Goal: Information Seeking & Learning: Understand process/instructions

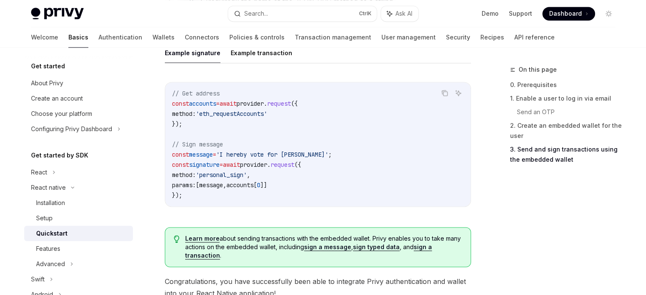
scroll to position [1313, 0]
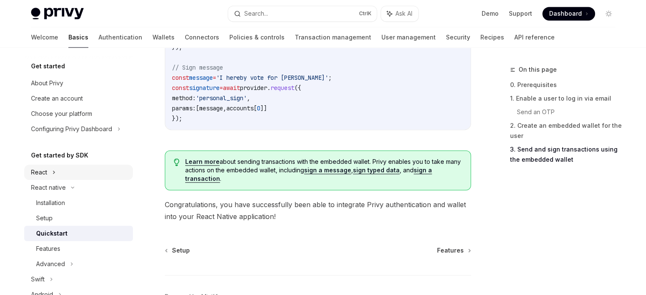
click at [40, 175] on div "React" at bounding box center [39, 172] width 16 height 10
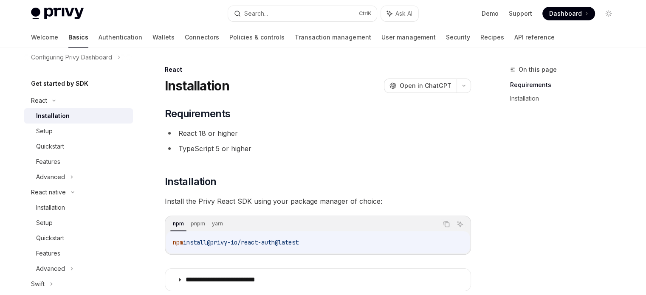
scroll to position [65, 0]
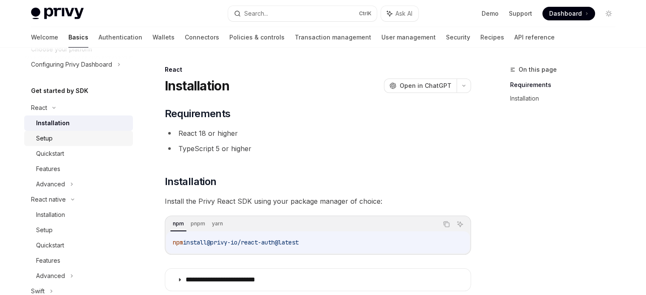
click at [45, 142] on div "Setup" at bounding box center [44, 138] width 17 height 10
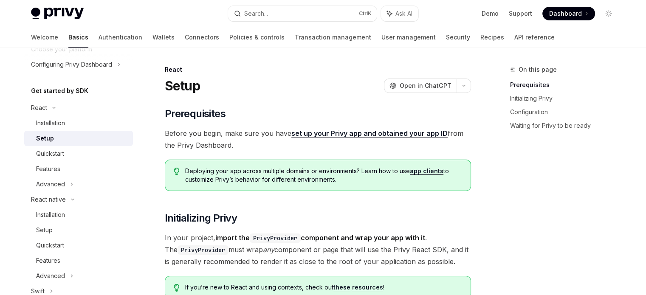
click at [428, 171] on link "app clients" at bounding box center [427, 171] width 34 height 8
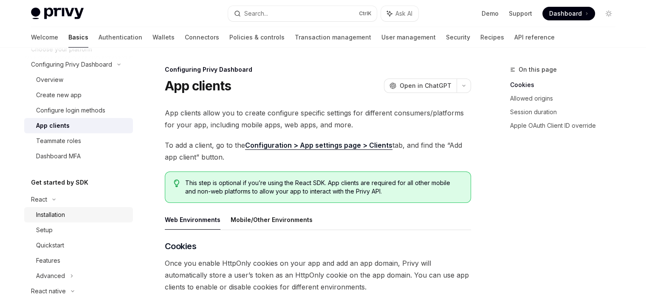
click at [47, 219] on div "Installation" at bounding box center [50, 215] width 29 height 10
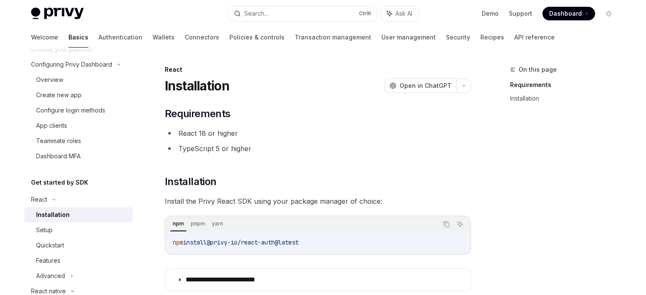
click at [353, 175] on div "**********" at bounding box center [318, 199] width 306 height 184
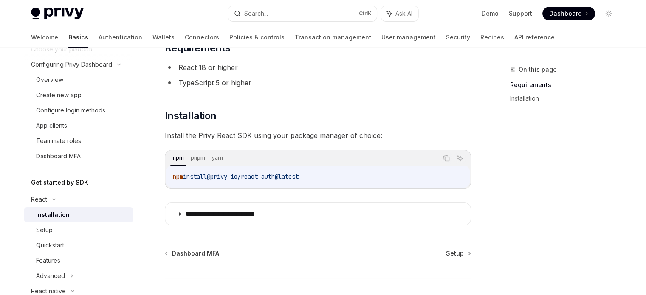
scroll to position [121, 0]
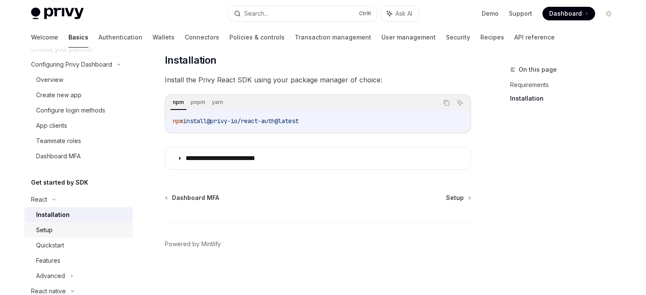
click at [53, 233] on div "Setup" at bounding box center [82, 230] width 92 height 10
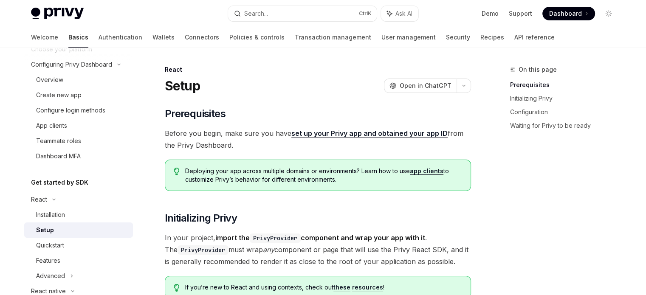
click at [345, 136] on link "set up your Privy app and obtained your app ID" at bounding box center [369, 133] width 156 height 9
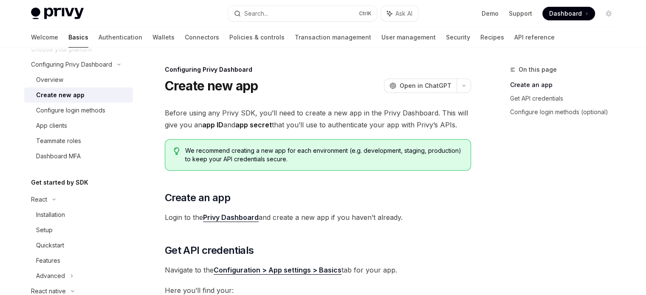
click at [360, 151] on span "We recommend creating a new app for each environment (e.g. development, staging…" at bounding box center [323, 155] width 276 height 17
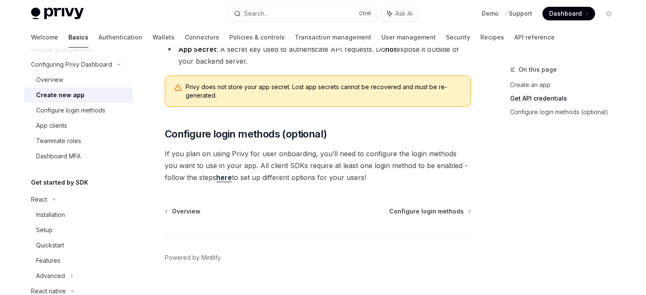
scroll to position [302, 0]
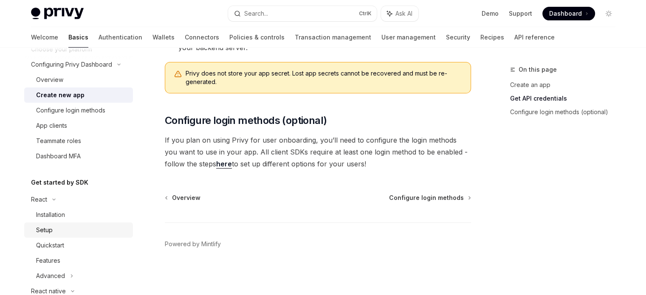
click at [65, 227] on div "Setup" at bounding box center [82, 230] width 92 height 10
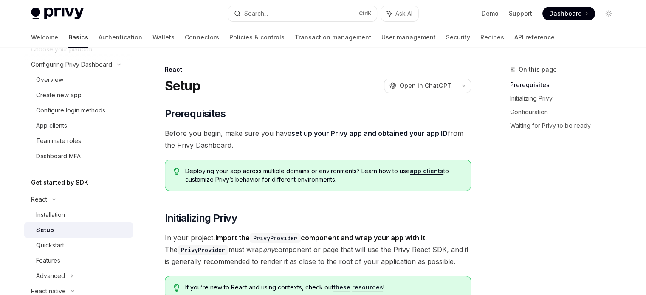
type textarea "*"
click at [281, 212] on h2 "​ Initializing Privy" at bounding box center [318, 219] width 306 height 14
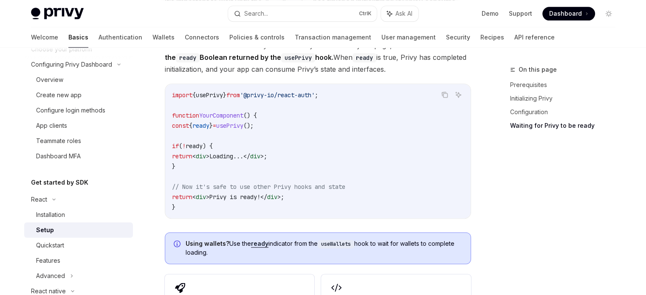
scroll to position [1002, 0]
click at [386, 144] on code "import { usePrivy } from '@privy-io/react-auth' ; function YourComponent () { c…" at bounding box center [318, 151] width 292 height 122
